Goal: Submit feedback/report problem: Provide input to the site owners about the experience or issues

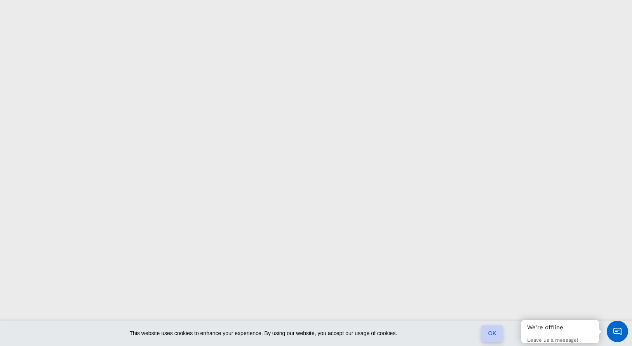
click at [488, 332] on link "OK" at bounding box center [492, 333] width 21 height 16
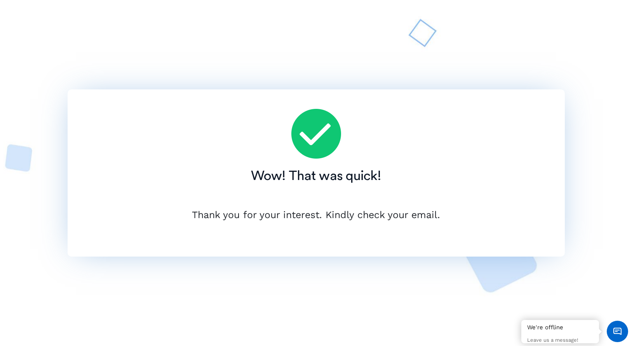
click at [374, 286] on div "Wow! That was quick! Thank you for your interest. Kindly check your email." at bounding box center [317, 172] width 498 height 307
click at [619, 330] on span "Minimize live chat window" at bounding box center [618, 331] width 28 height 28
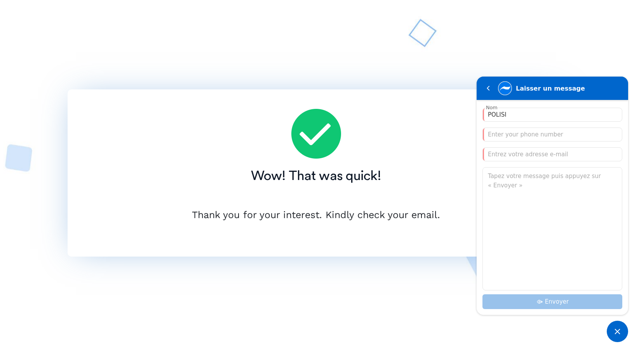
type input "POLISI"
type input "0625848093"
type input "[PERSON_NAME][EMAIL_ADDRESS][DOMAIN_NAME]"
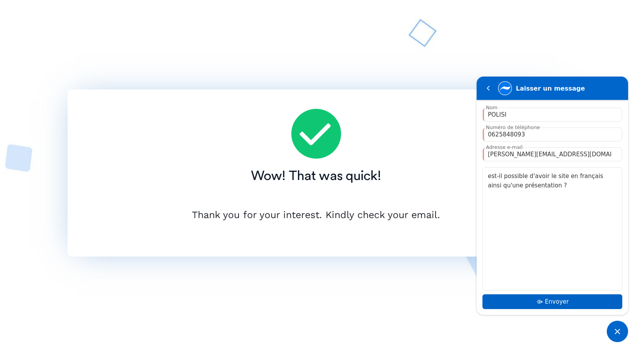
type textarea "est-il possible d'avoir le site en français ainsi qu'une présentation ?"
click at [559, 297] on div "Envoyer" at bounding box center [553, 301] width 140 height 15
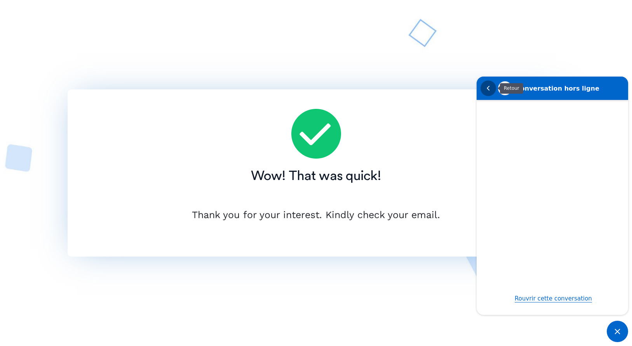
click at [489, 89] on em "Retour" at bounding box center [489, 88] width 16 height 16
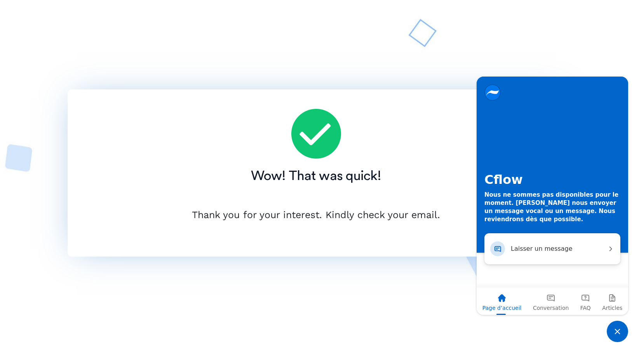
click at [471, 56] on div "Wow! That was quick! Thank you for your interest. Kindly check your email." at bounding box center [317, 172] width 498 height 307
